Goal: Entertainment & Leisure: Browse casually

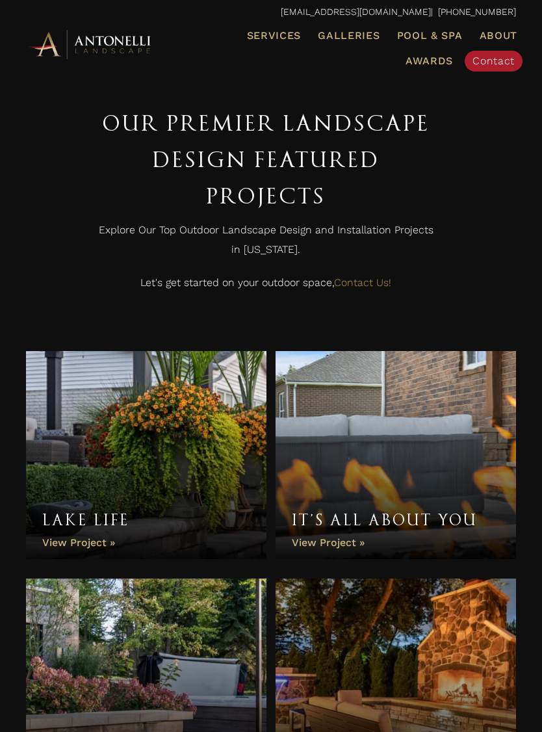
click at [355, 33] on span "Galleries" at bounding box center [349, 35] width 62 height 12
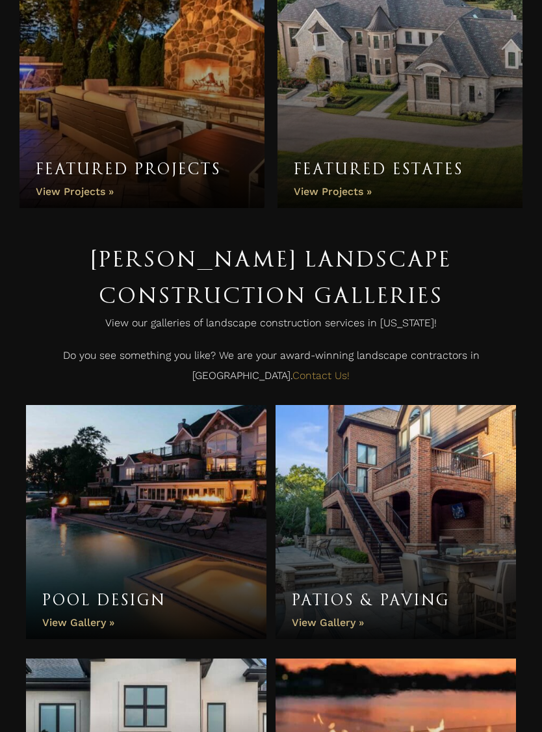
scroll to position [140, 0]
click at [124, 440] on link "Pool Design" at bounding box center [146, 522] width 240 height 234
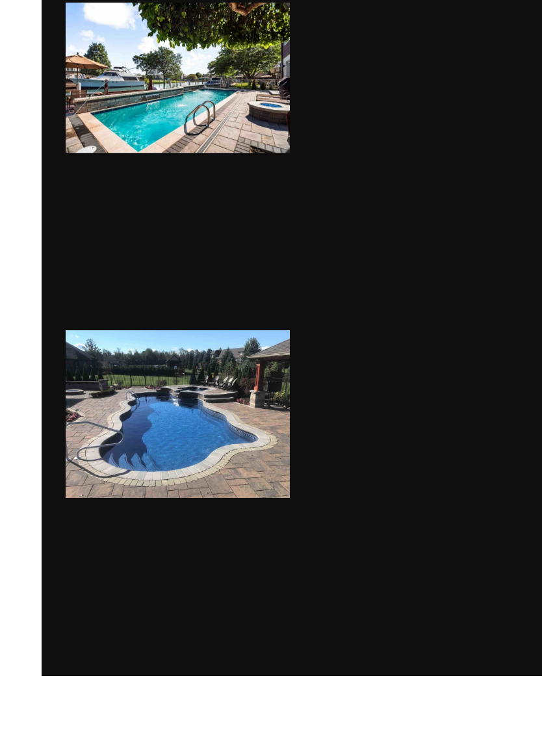
scroll to position [3805, 0]
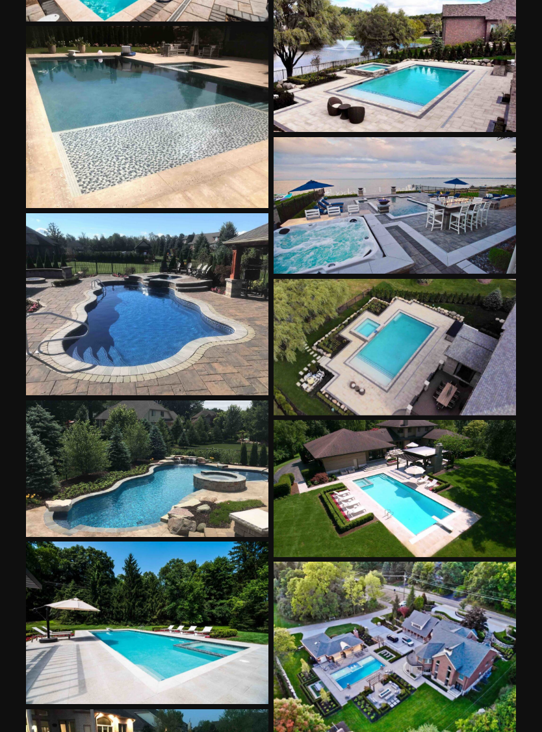
click at [487, 329] on div at bounding box center [395, 347] width 243 height 136
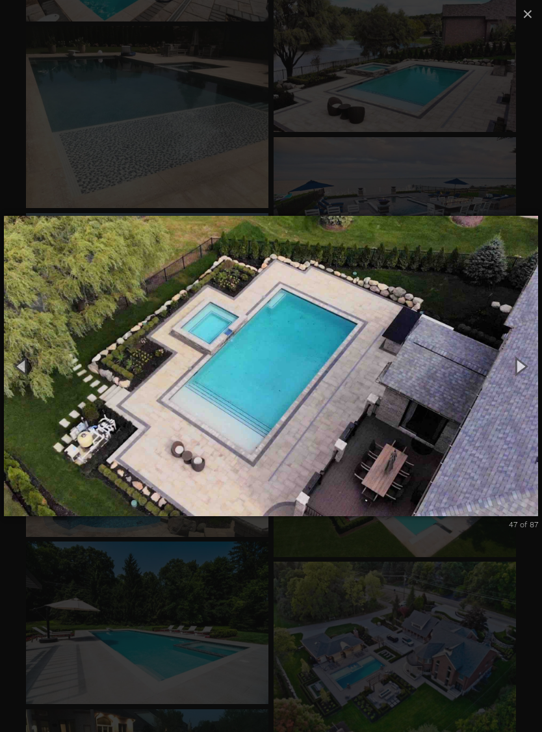
click at [526, 366] on button "Next (Right arrow key)" at bounding box center [520, 366] width 44 height 54
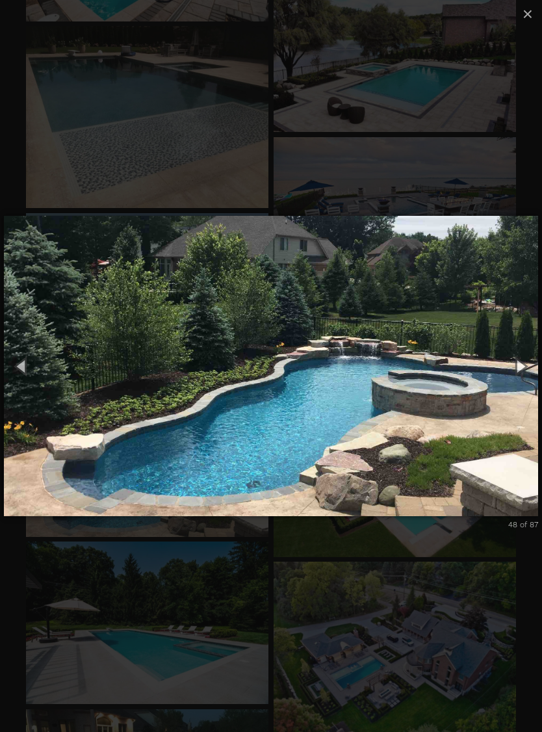
click at [518, 376] on button "Next (Right arrow key)" at bounding box center [520, 366] width 44 height 54
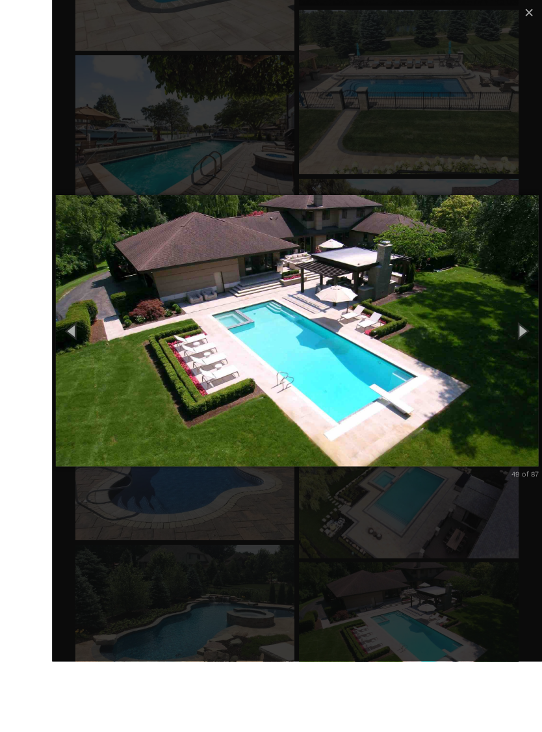
scroll to position [3794, 0]
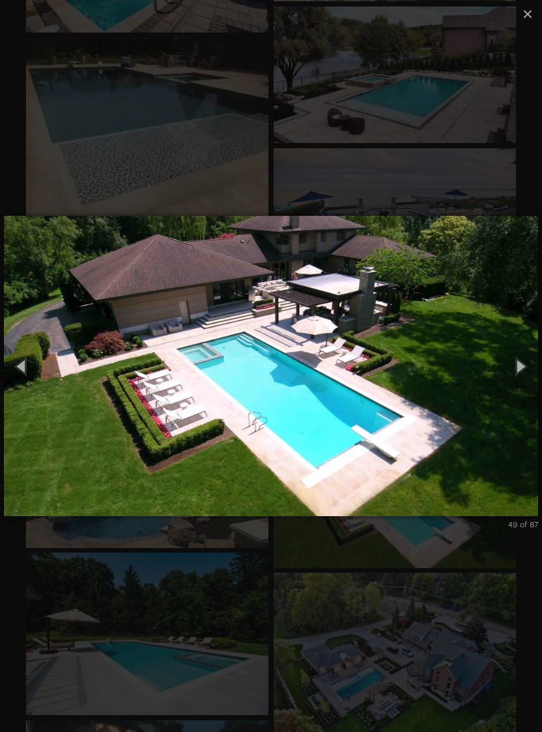
click at [525, 368] on button "Next (Right arrow key)" at bounding box center [520, 366] width 44 height 54
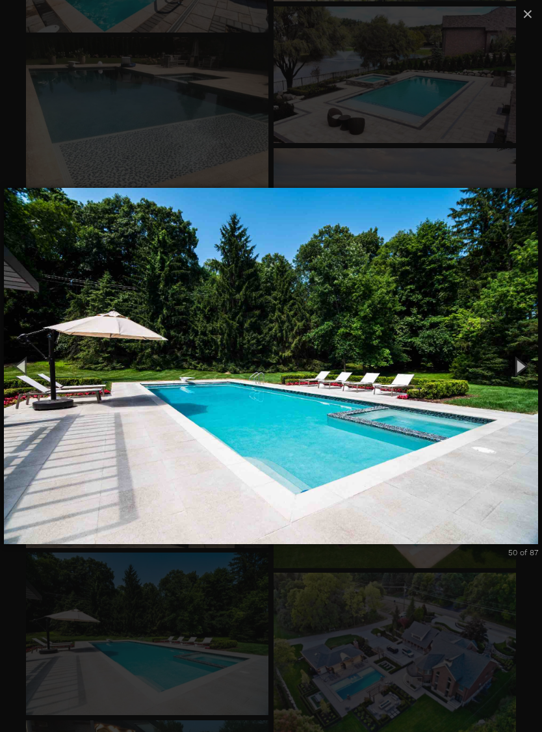
click at [526, 376] on button "Next (Right arrow key)" at bounding box center [520, 366] width 44 height 54
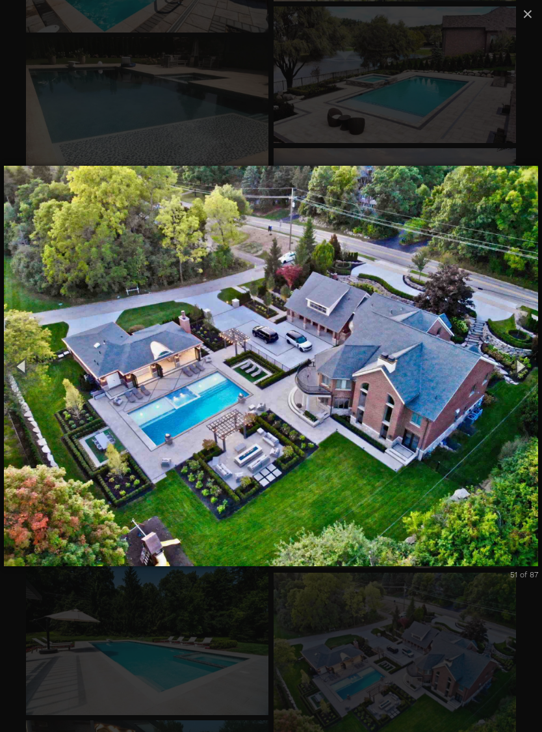
click at [522, 372] on button "Next (Right arrow key)" at bounding box center [520, 366] width 44 height 54
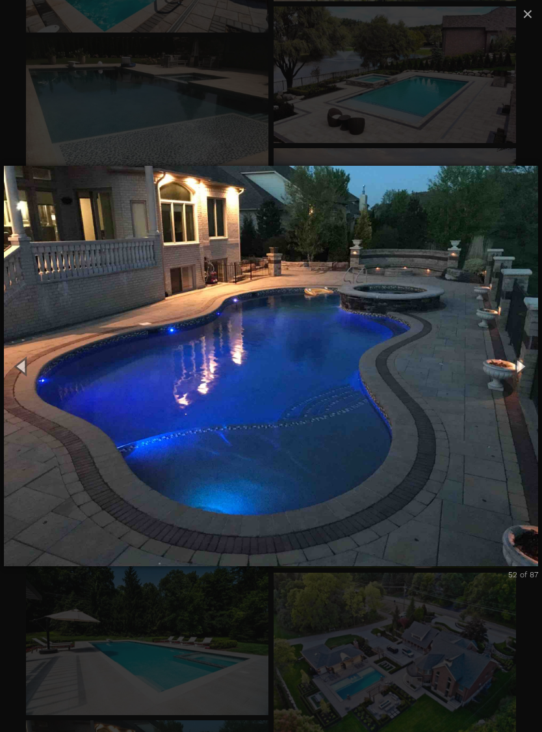
click at [521, 375] on button "Next (Right arrow key)" at bounding box center [520, 366] width 44 height 54
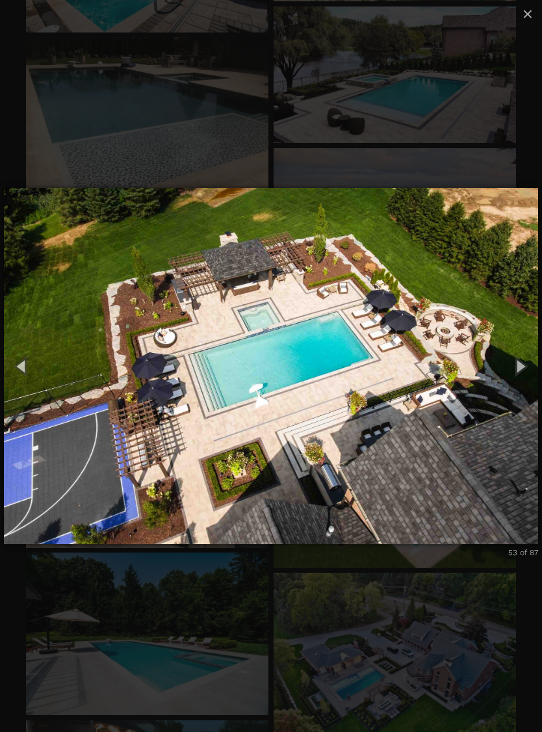
click at [522, 380] on button "Next (Right arrow key)" at bounding box center [520, 366] width 44 height 54
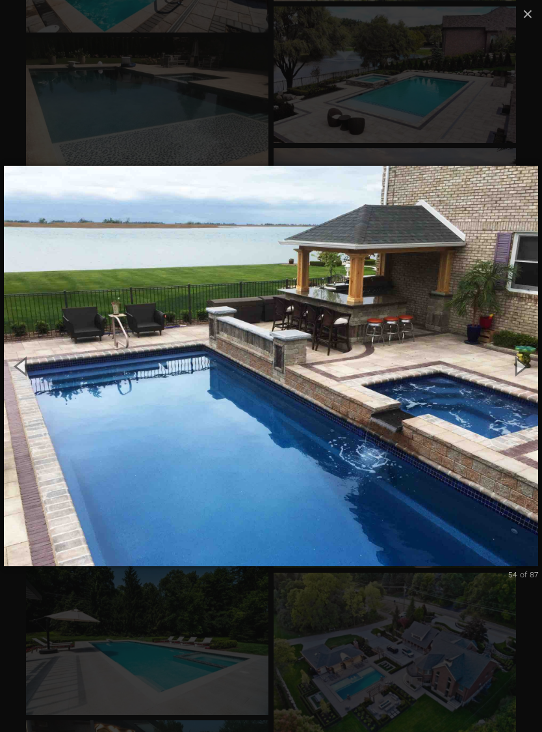
click at [524, 372] on button "Next (Right arrow key)" at bounding box center [520, 366] width 44 height 54
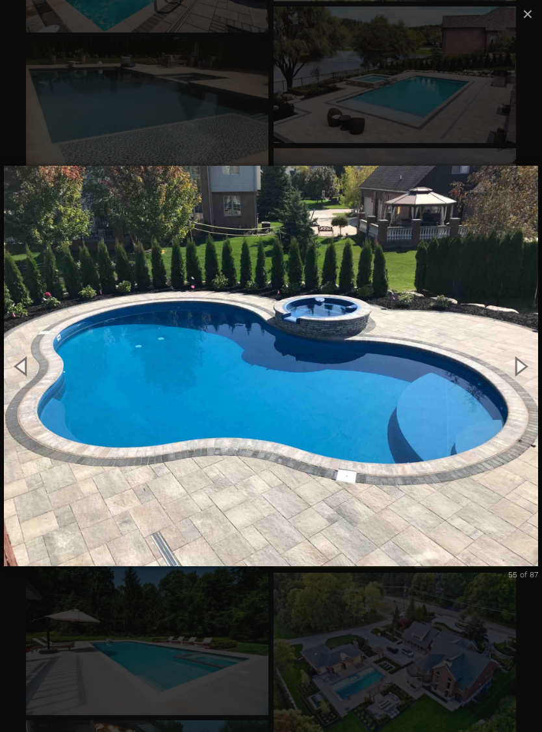
click at [516, 374] on button "Next (Right arrow key)" at bounding box center [520, 366] width 44 height 54
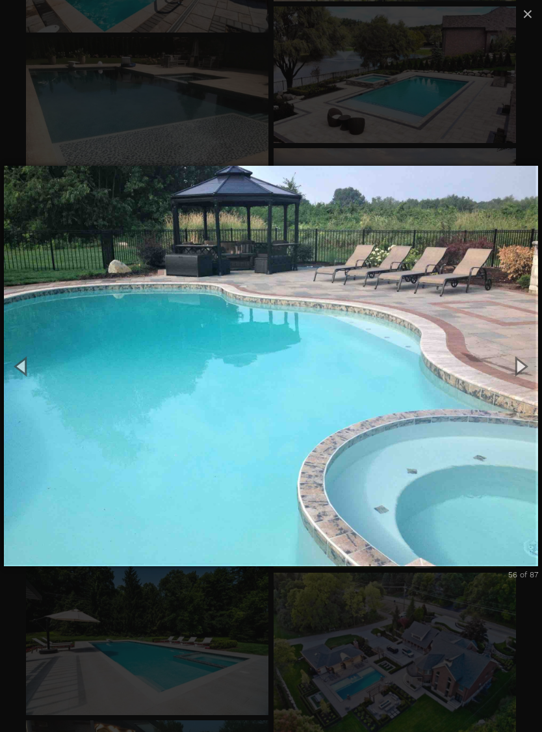
click at [521, 370] on button "Next (Right arrow key)" at bounding box center [520, 366] width 44 height 54
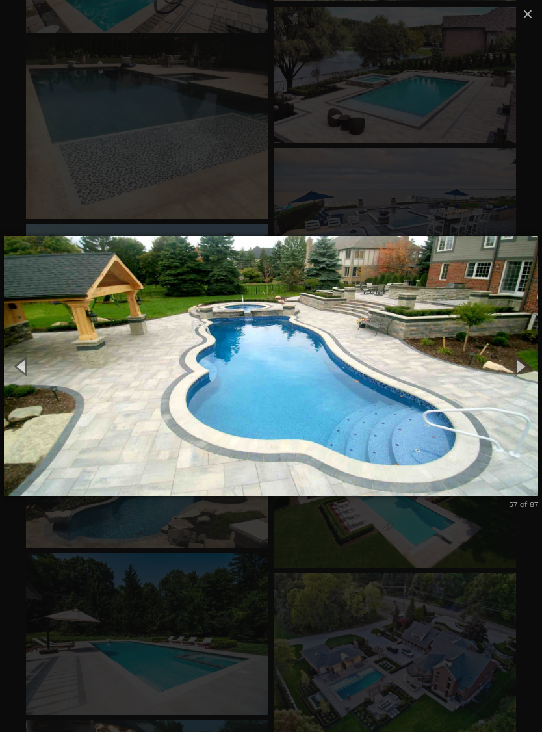
click at [527, 376] on button "Next (Right arrow key)" at bounding box center [520, 366] width 44 height 54
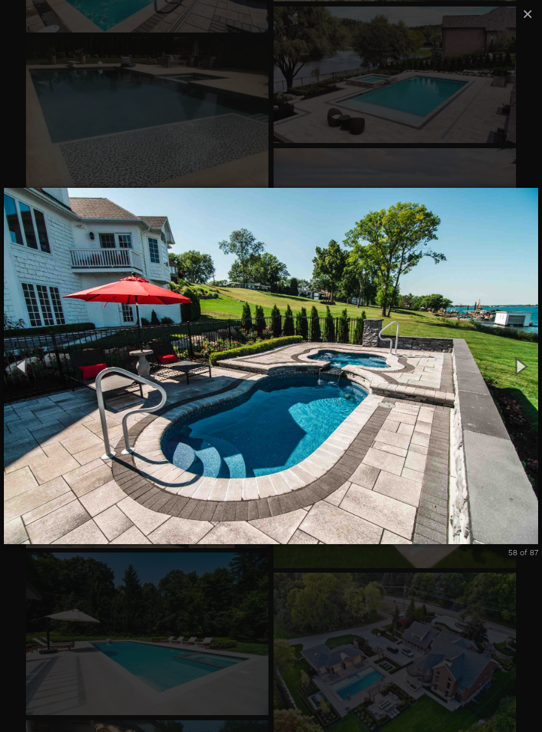
click at [523, 378] on button "Next (Right arrow key)" at bounding box center [520, 366] width 44 height 54
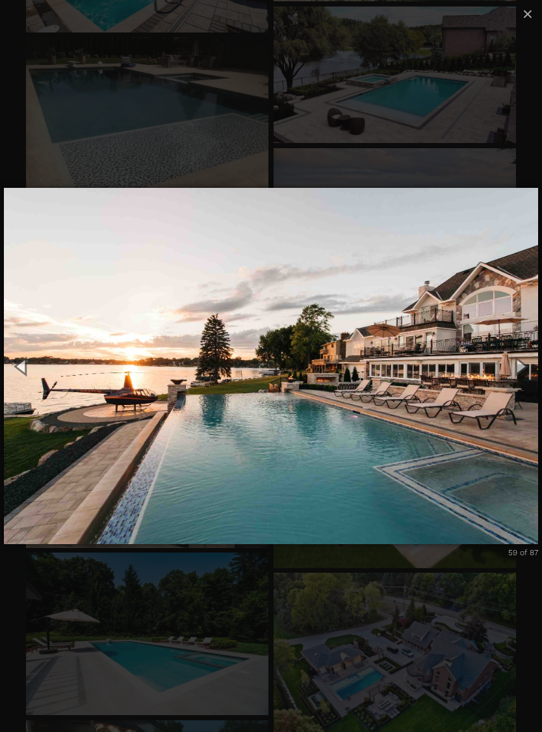
click at [520, 380] on button "Next (Right arrow key)" at bounding box center [520, 366] width 44 height 54
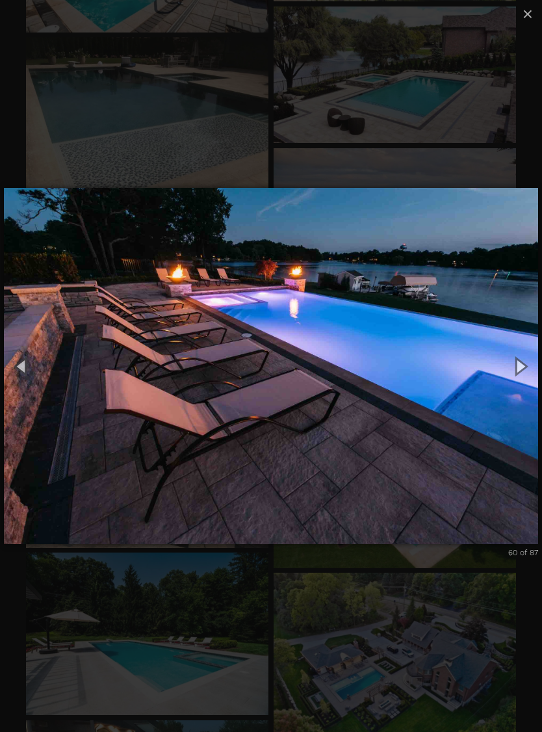
click at [528, 375] on button "Next (Right arrow key)" at bounding box center [520, 366] width 44 height 54
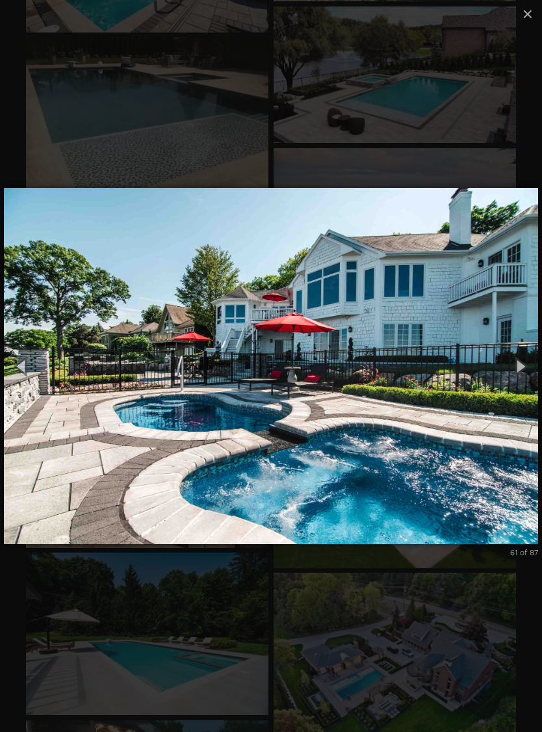
click at [524, 378] on button "Next (Right arrow key)" at bounding box center [520, 366] width 44 height 54
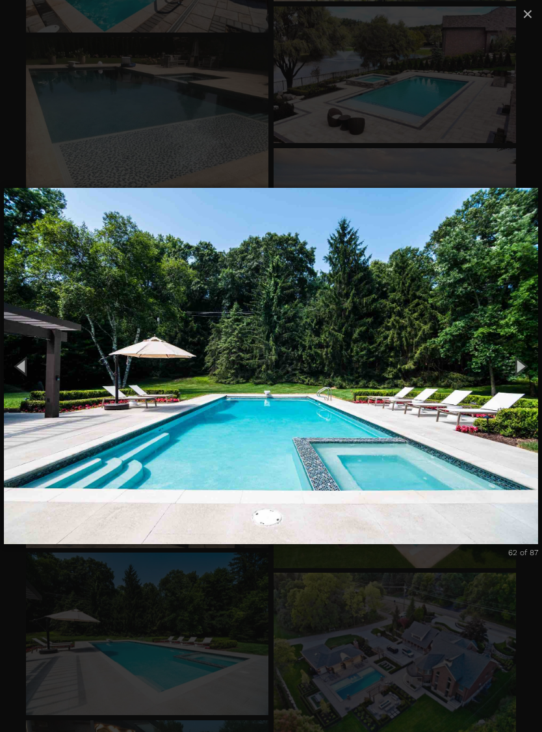
click at [27, 379] on button "Previous (Left arrow key)" at bounding box center [22, 366] width 44 height 54
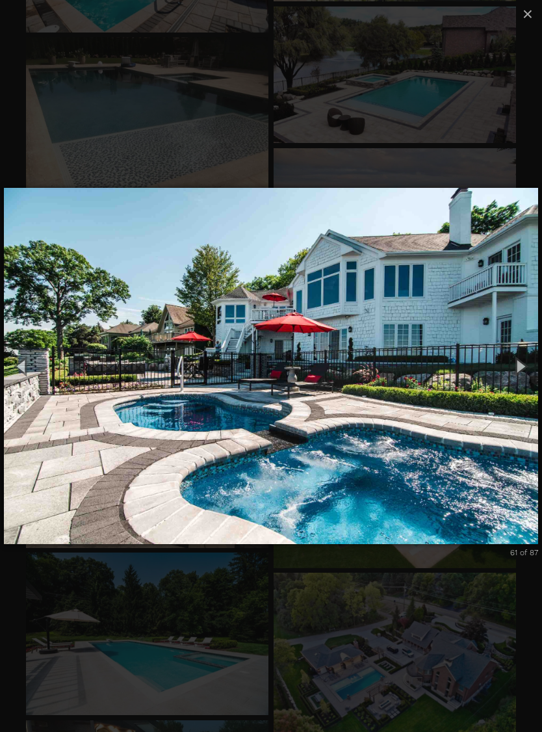
click at [520, 376] on button "Next (Right arrow key)" at bounding box center [520, 366] width 44 height 54
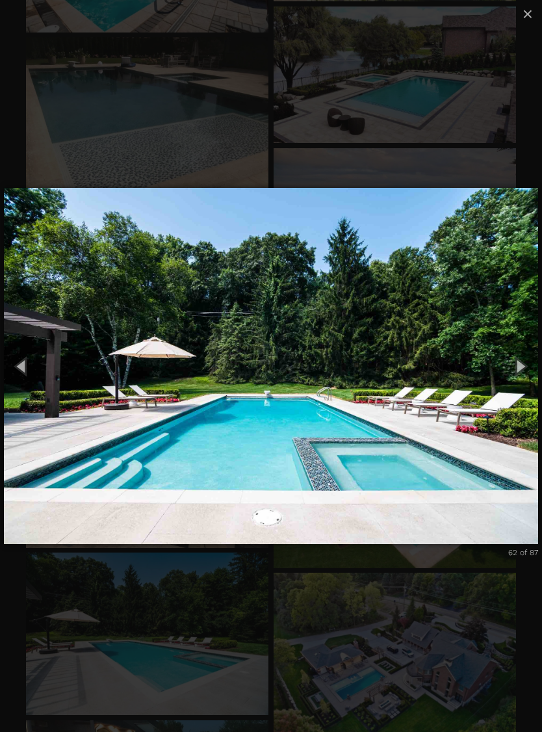
click at [519, 370] on button "Next (Right arrow key)" at bounding box center [520, 366] width 44 height 54
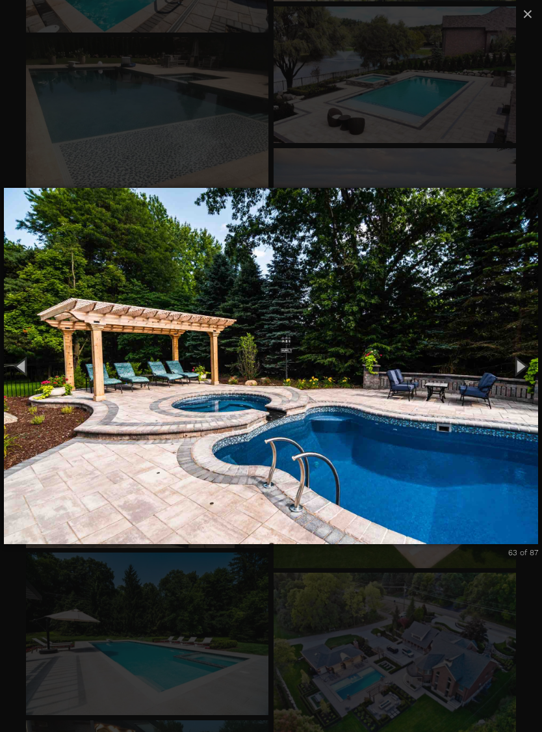
click at [528, 373] on button "Next (Right arrow key)" at bounding box center [520, 366] width 44 height 54
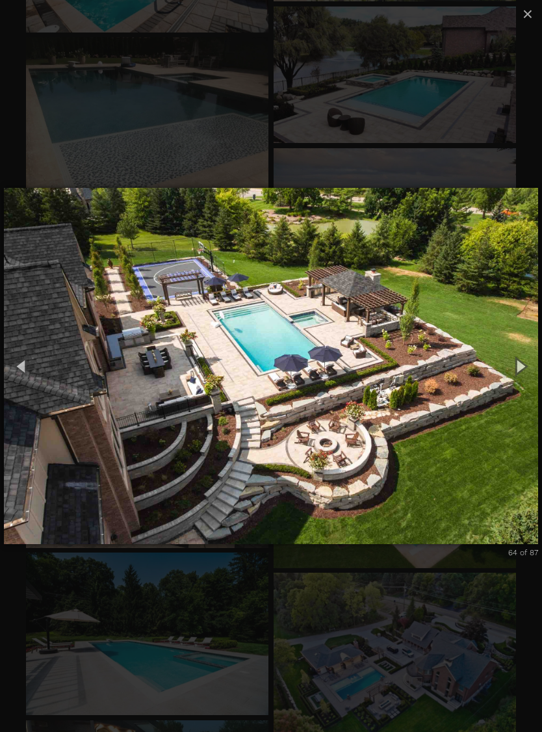
click at [522, 375] on button "Next (Right arrow key)" at bounding box center [520, 366] width 44 height 54
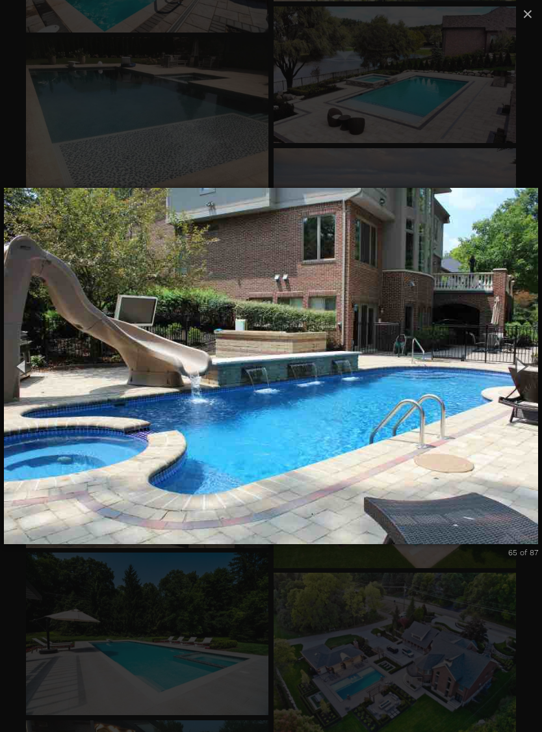
click at [526, 379] on button "Next (Right arrow key)" at bounding box center [520, 366] width 44 height 54
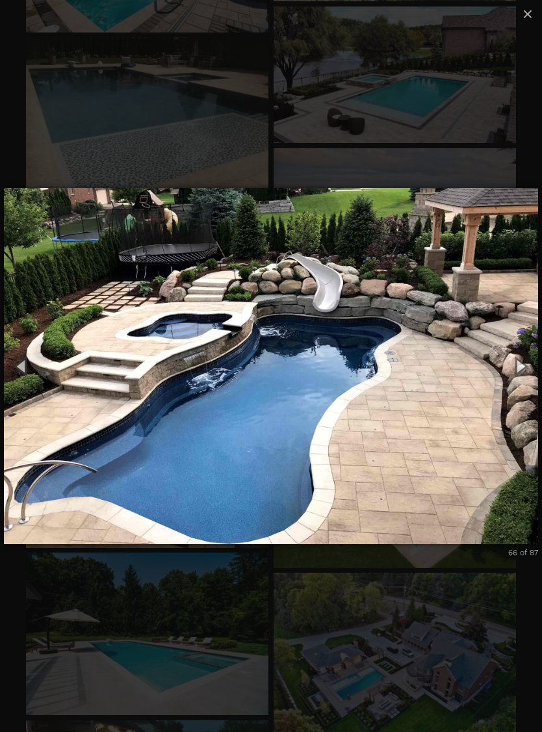
click at [522, 372] on button "Next (Right arrow key)" at bounding box center [520, 366] width 44 height 54
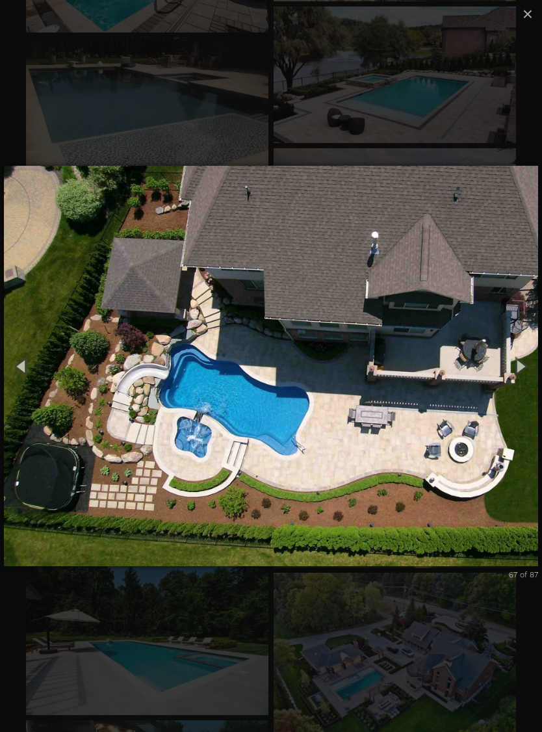
click at [527, 372] on button "Next (Right arrow key)" at bounding box center [520, 366] width 44 height 54
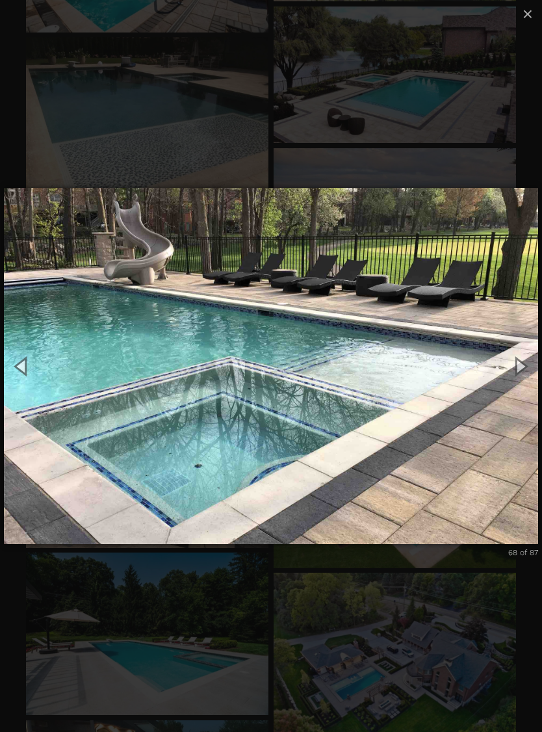
click at [524, 370] on button "Next (Right arrow key)" at bounding box center [520, 366] width 44 height 54
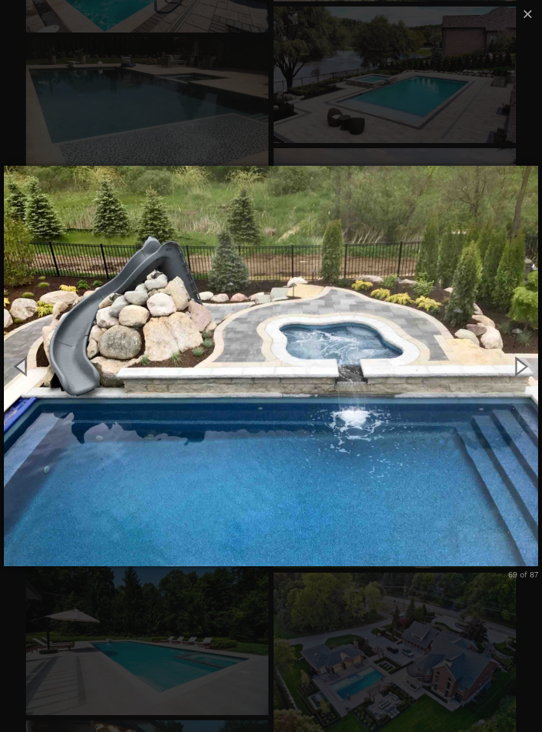
click at [526, 378] on button "Next (Right arrow key)" at bounding box center [520, 366] width 44 height 54
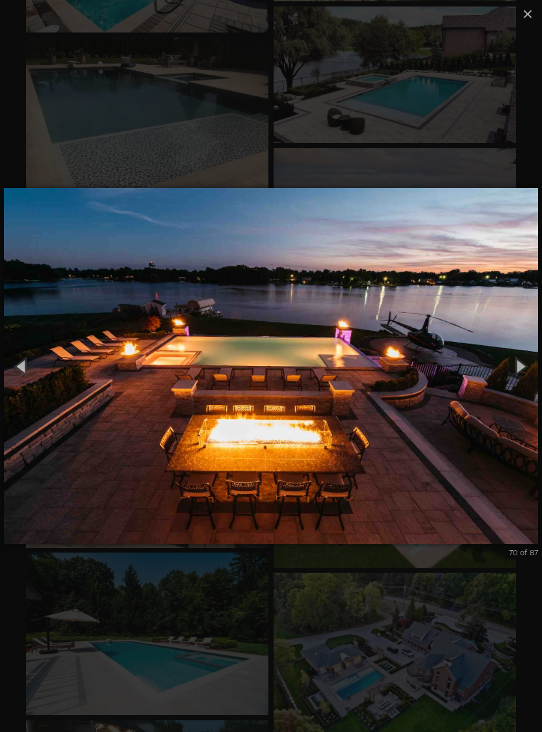
click at [524, 380] on button "Next (Right arrow key)" at bounding box center [520, 366] width 44 height 54
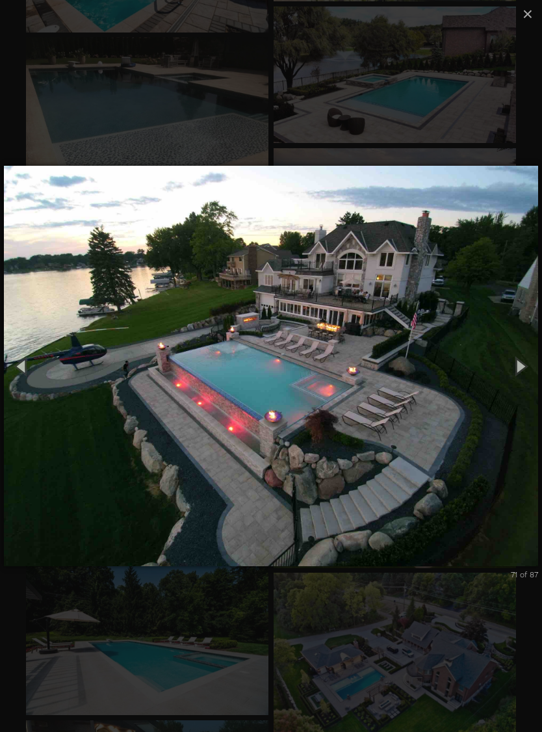
click at [524, 368] on button "Next (Right arrow key)" at bounding box center [520, 366] width 44 height 54
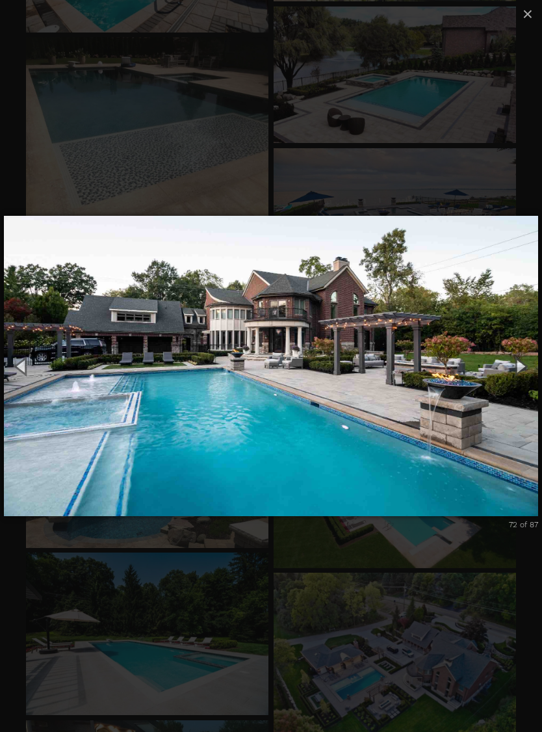
click at [524, 374] on button "Next (Right arrow key)" at bounding box center [520, 366] width 44 height 54
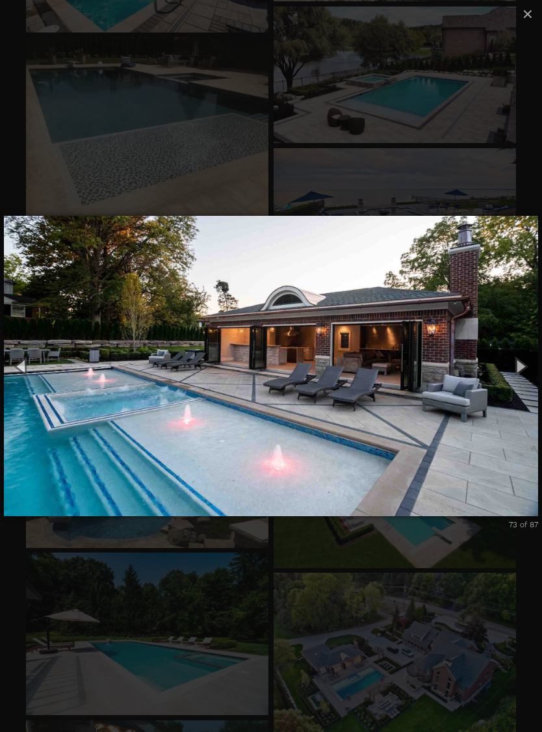
click at [521, 363] on button "Next (Right arrow key)" at bounding box center [520, 366] width 44 height 54
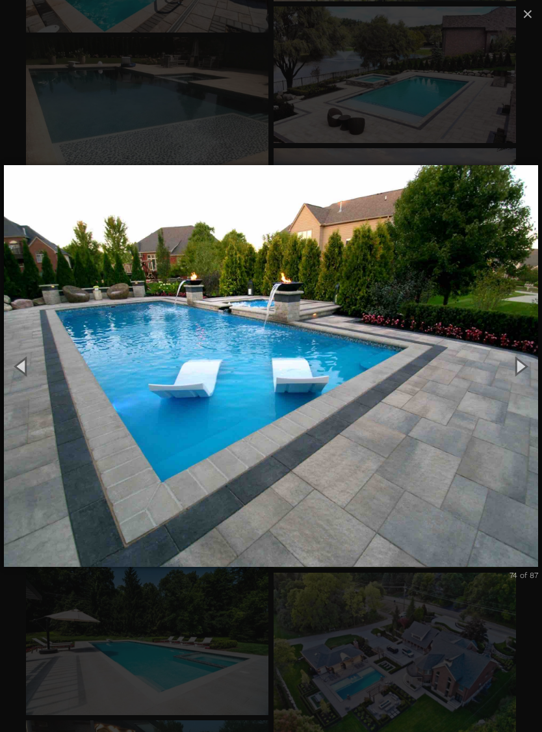
click at [520, 368] on button "Next (Right arrow key)" at bounding box center [520, 366] width 44 height 54
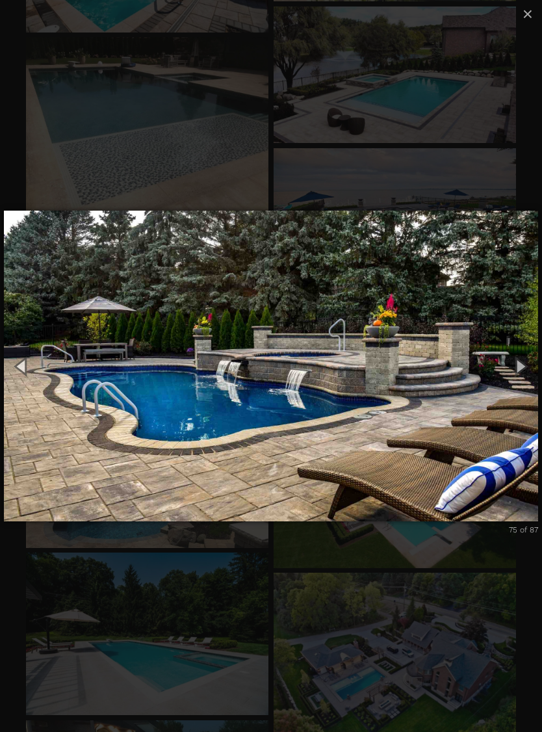
click at [528, 377] on button "Next (Right arrow key)" at bounding box center [520, 366] width 44 height 54
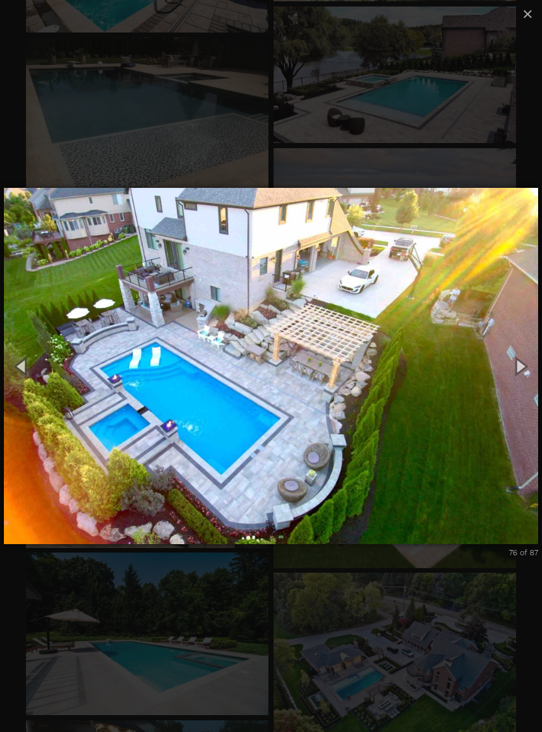
click at [528, 367] on button "Next (Right arrow key)" at bounding box center [520, 366] width 44 height 54
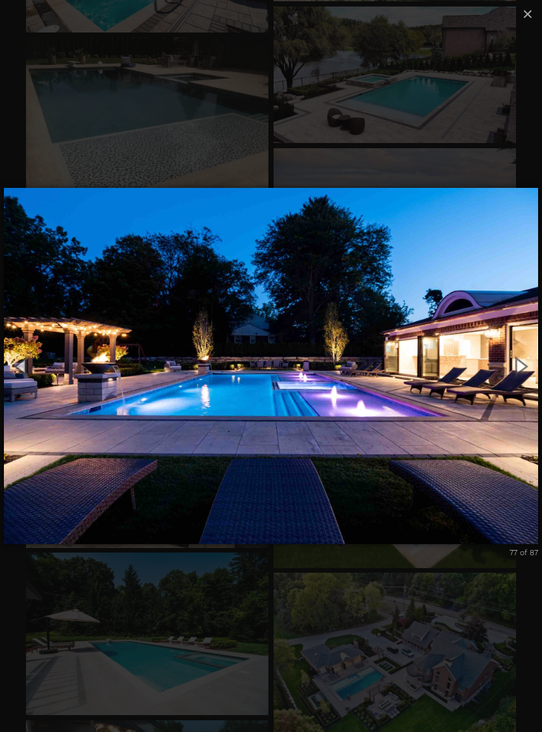
click at [517, 370] on button "Next (Right arrow key)" at bounding box center [520, 366] width 44 height 54
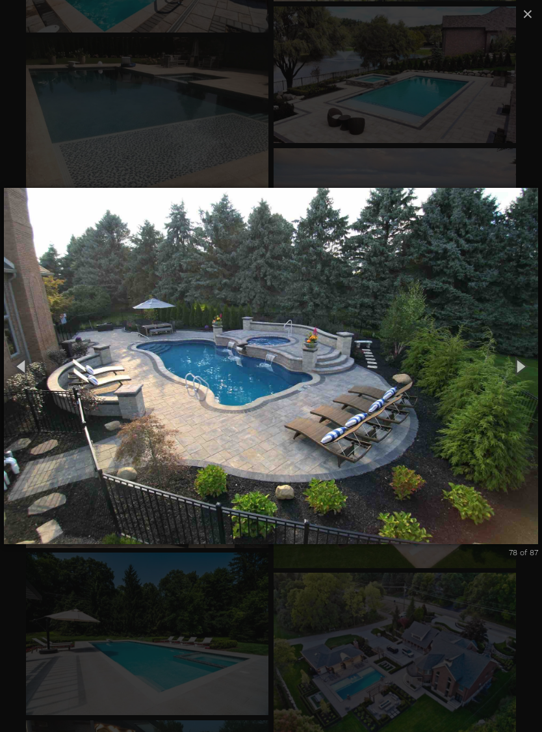
click at [519, 365] on button "Next (Right arrow key)" at bounding box center [520, 366] width 44 height 54
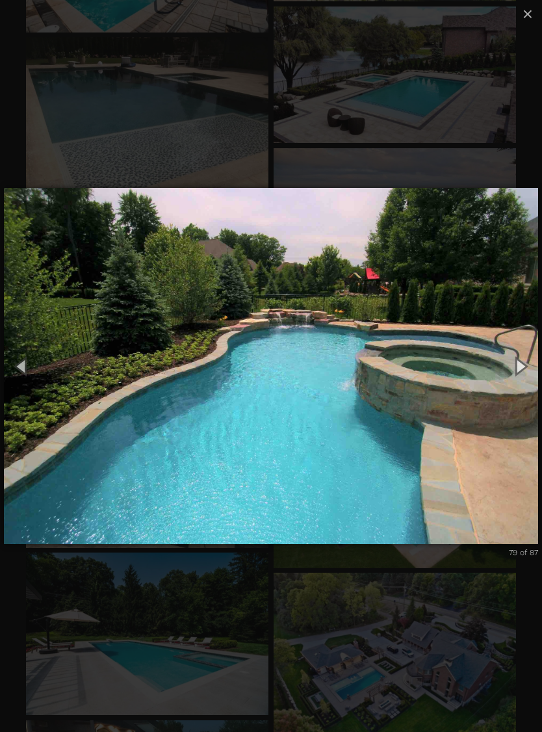
click at [522, 372] on button "Next (Right arrow key)" at bounding box center [520, 366] width 44 height 54
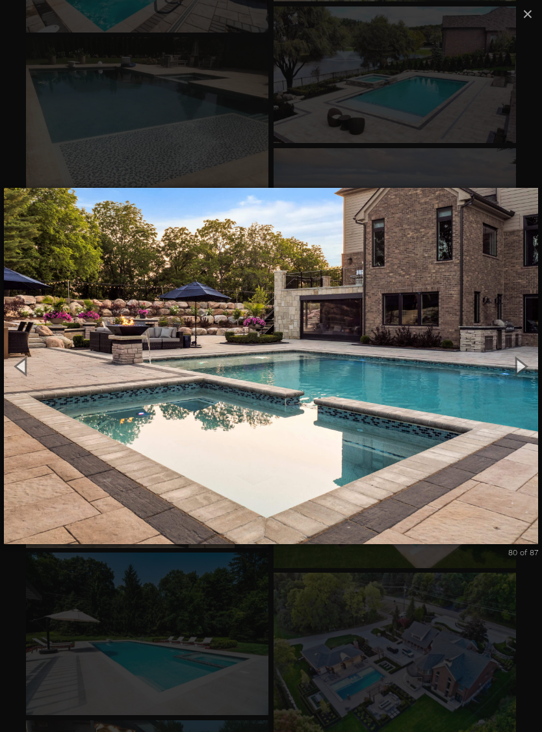
click at [523, 372] on button "Next (Right arrow key)" at bounding box center [520, 366] width 44 height 54
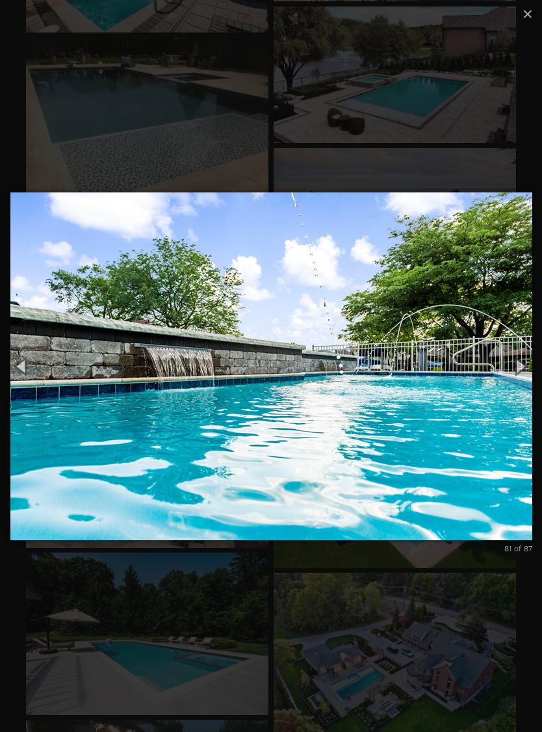
click at [520, 376] on button "Next (Right arrow key)" at bounding box center [520, 366] width 44 height 54
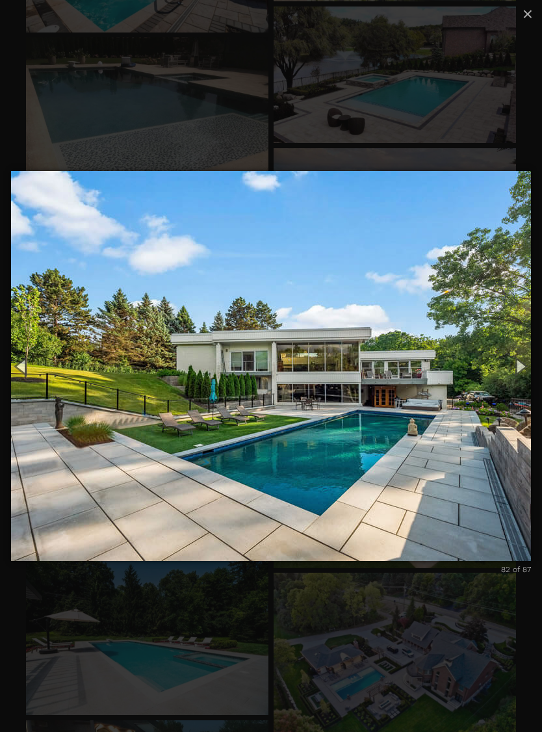
click at [524, 383] on button "Next (Right arrow key)" at bounding box center [520, 366] width 44 height 54
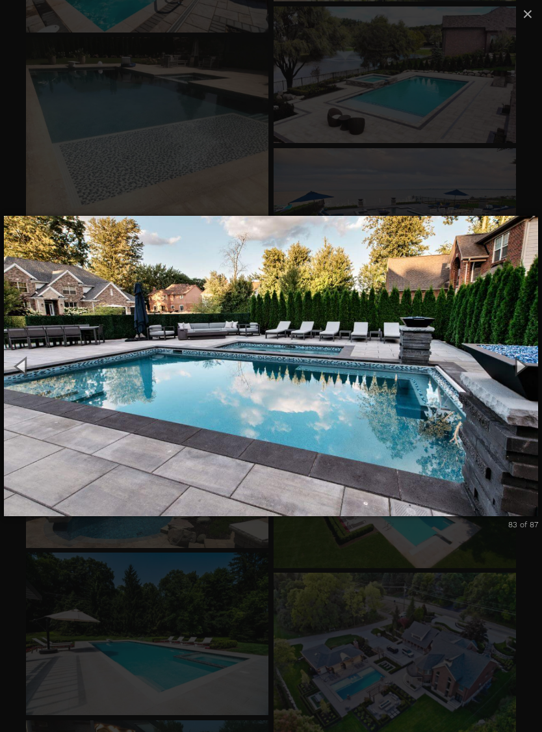
click at [523, 374] on button "Next (Right arrow key)" at bounding box center [520, 366] width 44 height 54
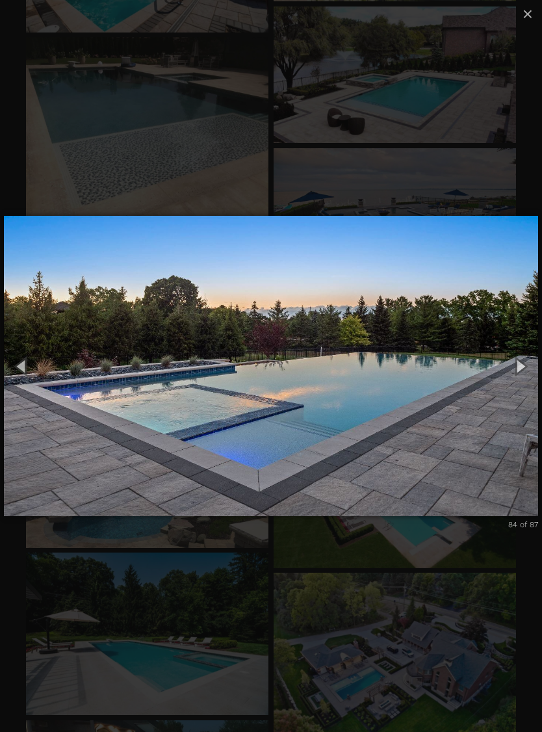
click at [523, 372] on button "Next (Right arrow key)" at bounding box center [520, 366] width 44 height 54
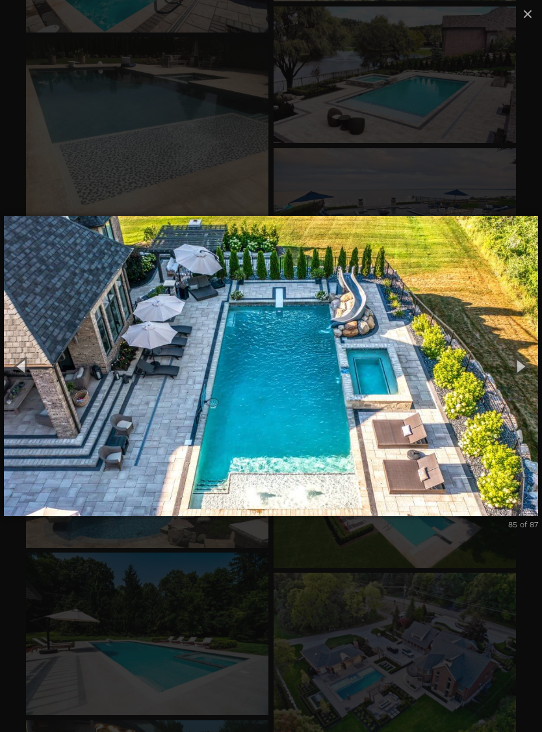
click at [534, 21] on button "×" at bounding box center [527, 14] width 29 height 29
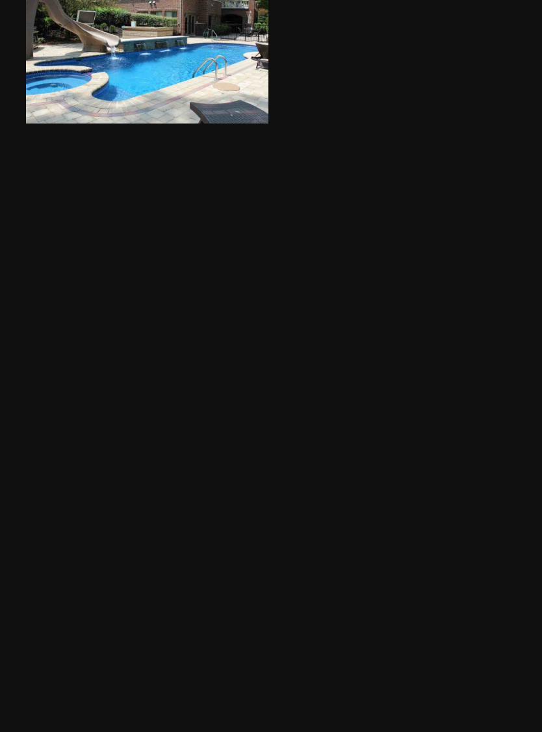
scroll to position [5602, 0]
